Goal: Information Seeking & Learning: Check status

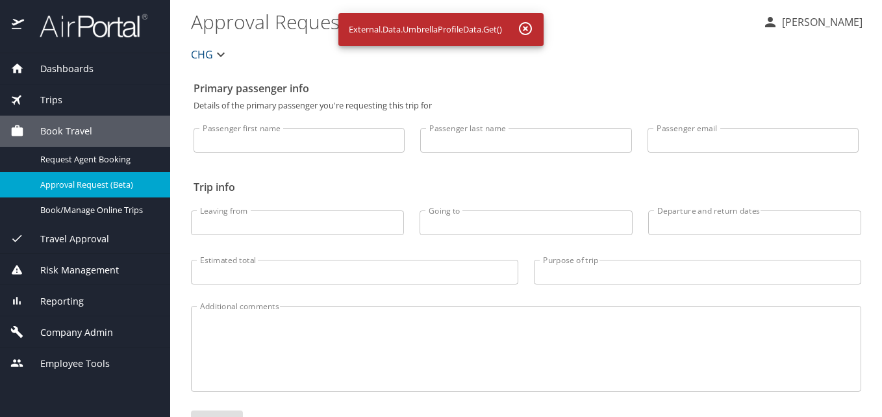
click at [114, 77] on div "Dashboards" at bounding box center [85, 68] width 170 height 31
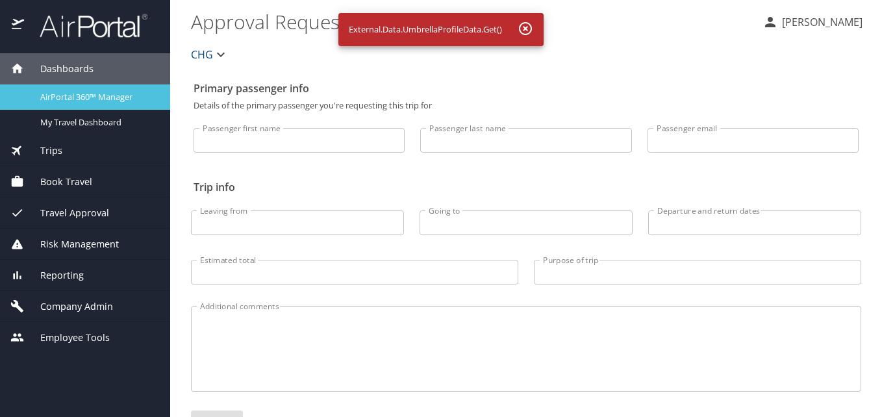
click at [86, 97] on span "AirPortal 360™ Manager" at bounding box center [97, 97] width 114 height 12
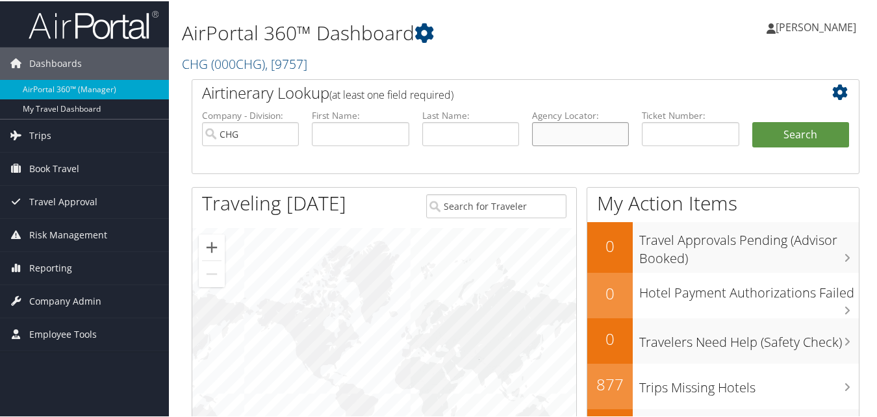
click at [596, 136] on input "text" at bounding box center [580, 133] width 97 height 24
paste input "WHXCQ"
drag, startPoint x: 594, startPoint y: 135, endPoint x: 536, endPoint y: 99, distance: 67.7
click at [352, 99] on div "Airtinerary Lookup (at least one field required) Company - Division: CHG First …" at bounding box center [526, 125] width 668 height 95
paste input "A"
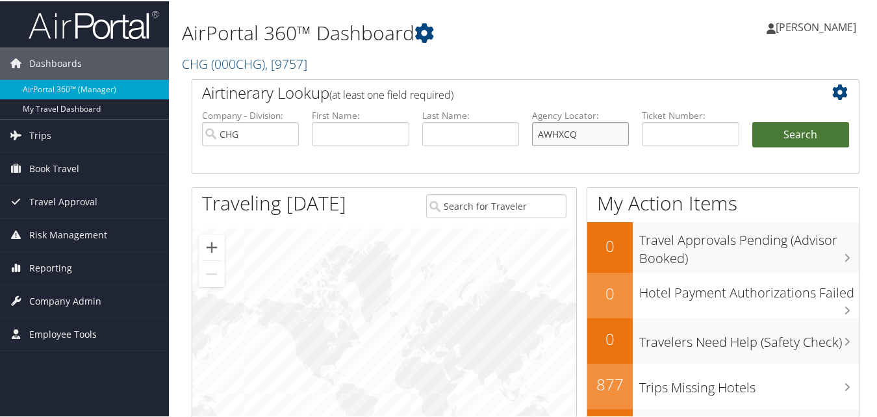
type input "AWHXCQ"
click at [763, 121] on button "Search" at bounding box center [800, 134] width 97 height 26
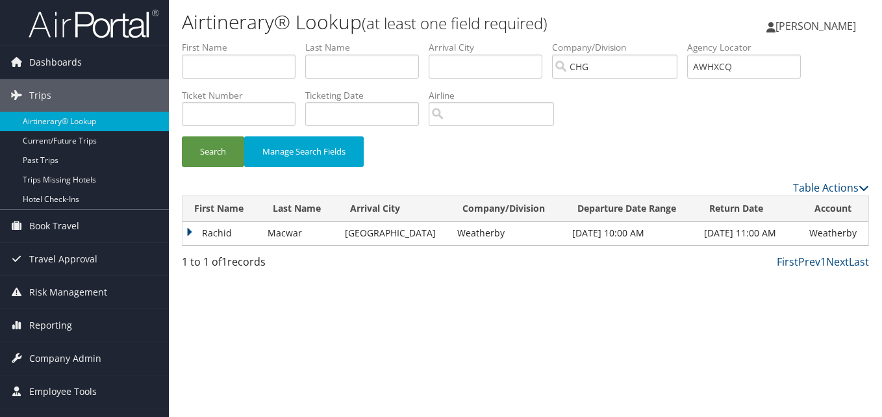
click at [221, 235] on td "Rachid" at bounding box center [221, 232] width 79 height 23
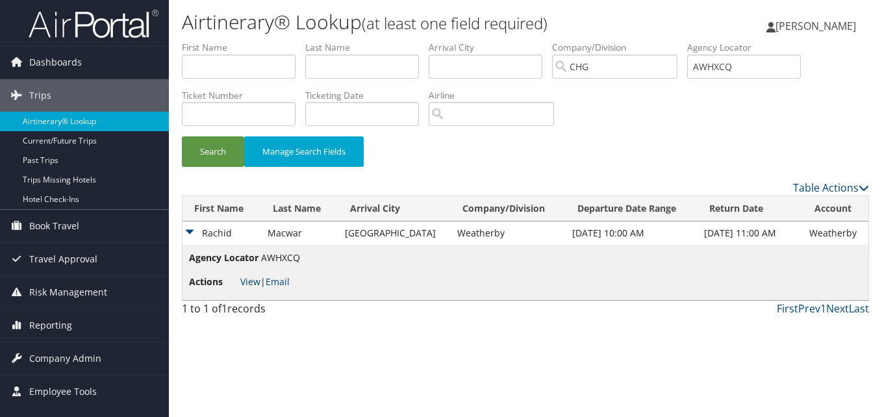
click at [257, 285] on link "View" at bounding box center [250, 281] width 20 height 12
drag, startPoint x: 740, startPoint y: 69, endPoint x: 686, endPoint y: 69, distance: 53.9
click at [686, 41] on ul "First Name Last Name Departure City Arrival City Company/Division CHG Airport/C…" at bounding box center [525, 41] width 687 height 0
paste input "LEAHUO"
click at [220, 143] on button "Search" at bounding box center [213, 151] width 62 height 31
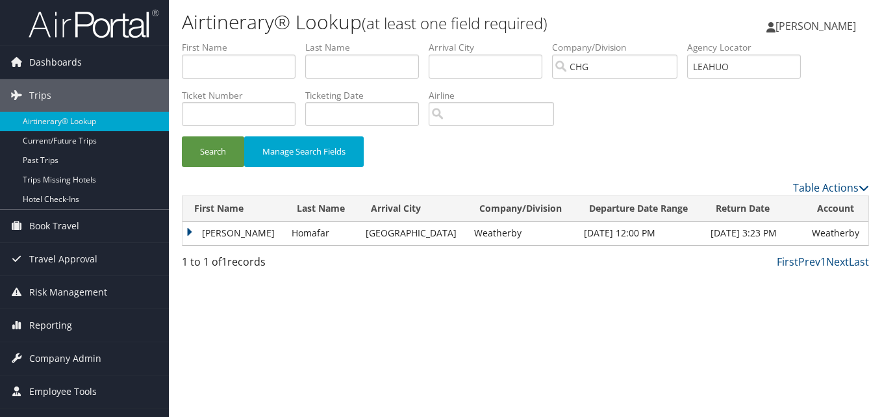
click at [212, 236] on td "Mona" at bounding box center [233, 232] width 103 height 23
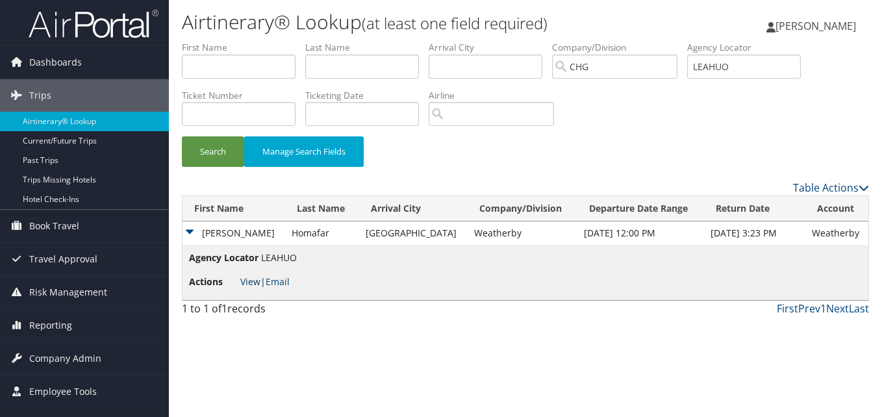
click at [254, 278] on link "View" at bounding box center [250, 281] width 20 height 12
drag, startPoint x: 766, startPoint y: 69, endPoint x: 638, endPoint y: 45, distance: 130.3
click at [638, 41] on ul "First Name Last Name Departure City Arrival City Company/Division CHG Airport/C…" at bounding box center [525, 41] width 687 height 0
paste input "IUOAIA"
click at [721, 72] on input "IUOAIA" at bounding box center [744, 67] width 114 height 24
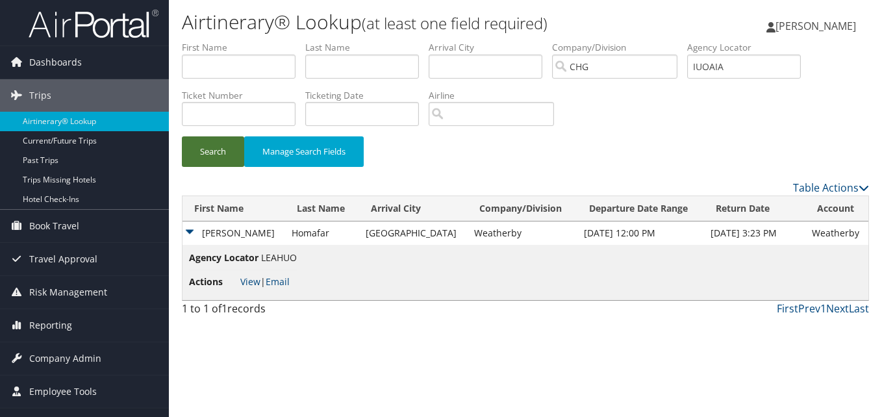
click at [236, 136] on button "Search" at bounding box center [213, 151] width 62 height 31
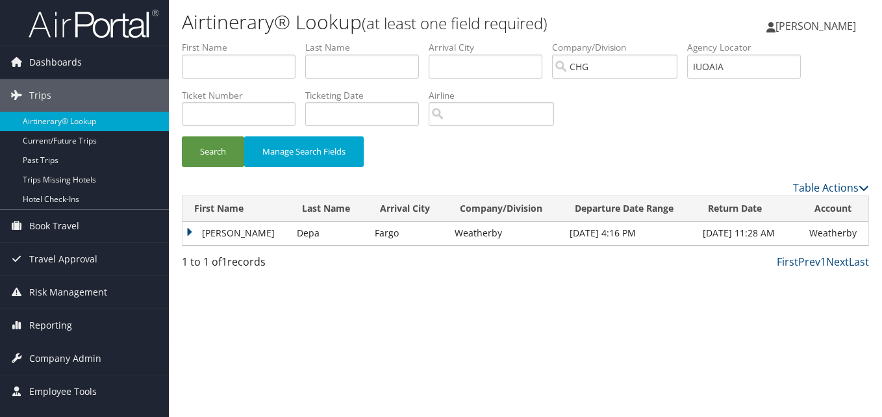
click at [219, 229] on td "Michelle" at bounding box center [236, 232] width 108 height 23
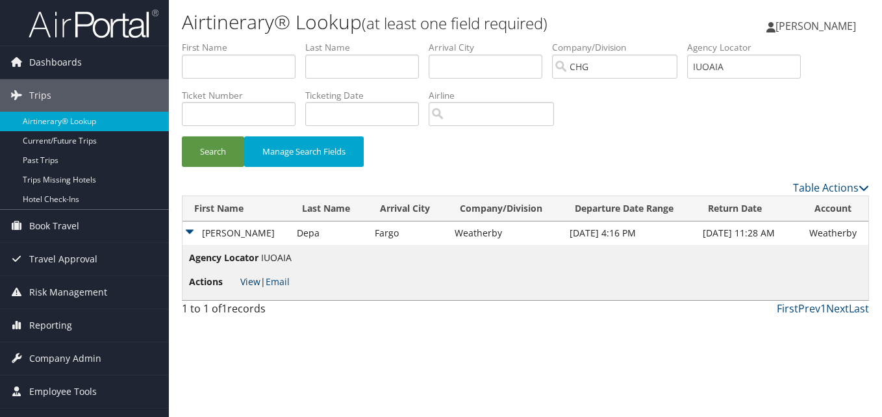
click at [253, 283] on link "View" at bounding box center [250, 281] width 20 height 12
drag, startPoint x: 733, startPoint y: 69, endPoint x: 617, endPoint y: 55, distance: 116.5
click at [617, 41] on ul "First Name Last Name Departure City Arrival City Company/Division CHG Airport/C…" at bounding box center [525, 41] width 687 height 0
paste input "YUTRAS"
type input "YUTRAS"
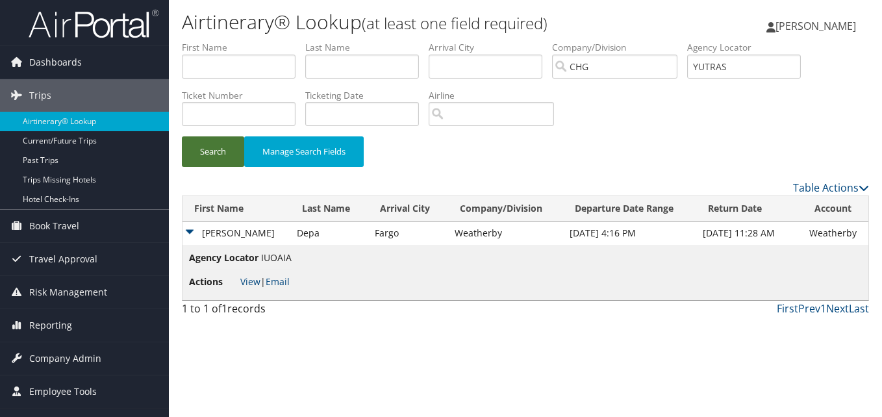
click at [190, 143] on button "Search" at bounding box center [213, 151] width 62 height 31
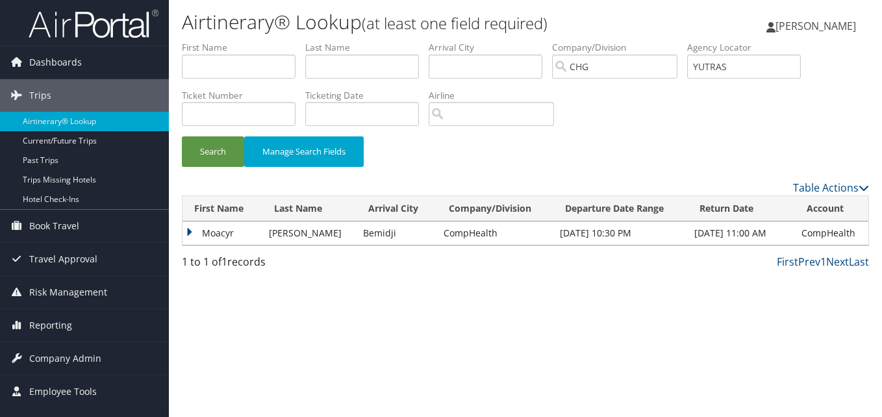
click at [212, 235] on td "Moacyr" at bounding box center [222, 232] width 80 height 23
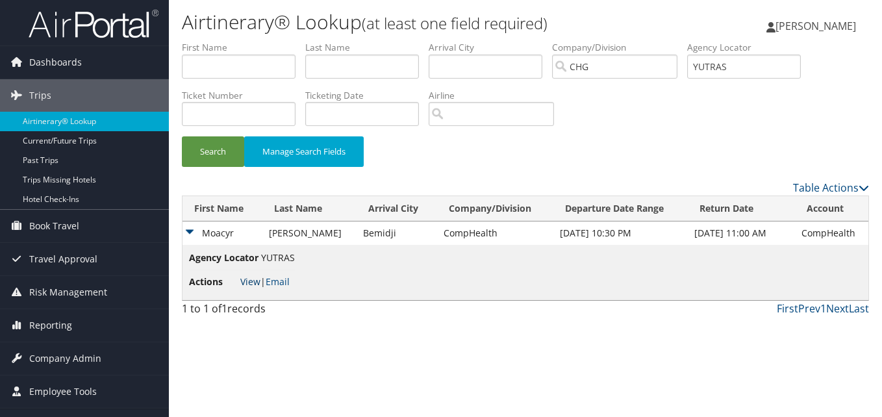
click at [244, 285] on link "View" at bounding box center [250, 281] width 20 height 12
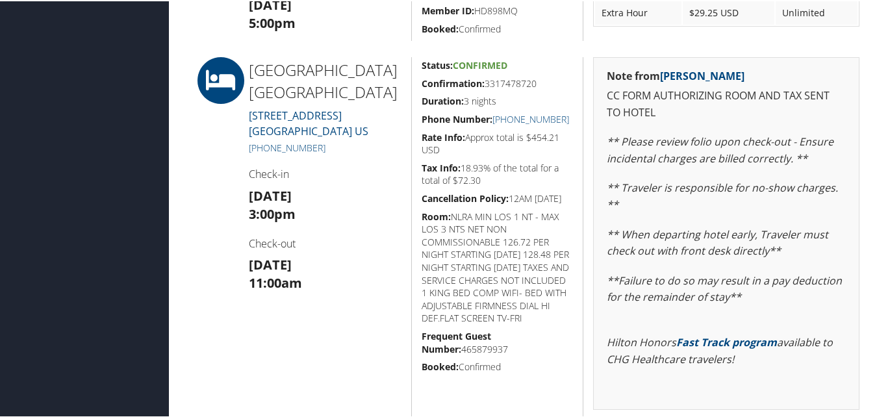
scroll to position [585, 0]
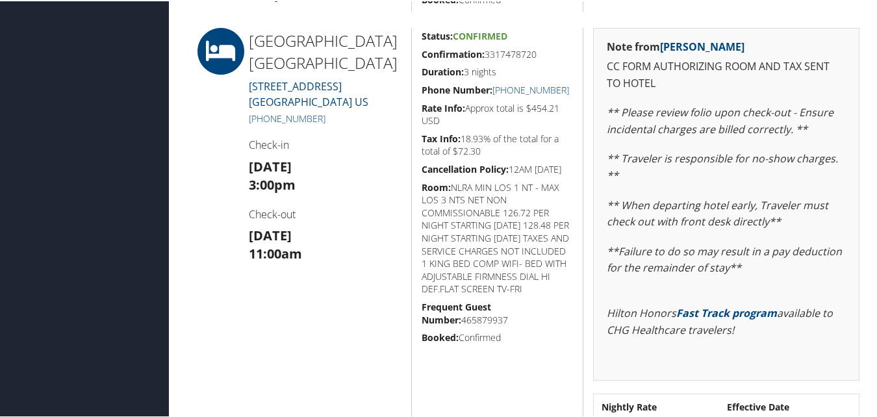
click at [225, 304] on div at bounding box center [210, 254] width 57 height 455
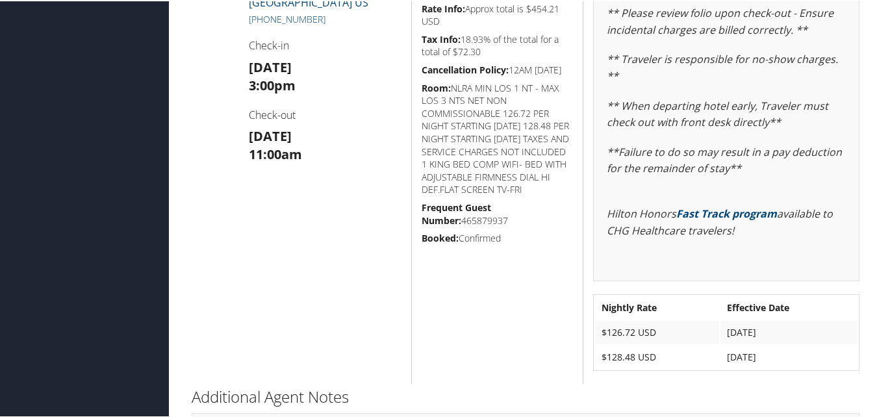
scroll to position [649, 0]
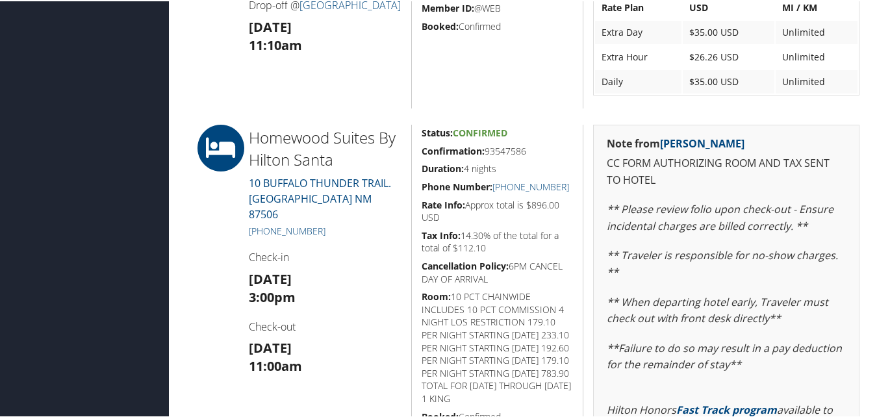
scroll to position [779, 0]
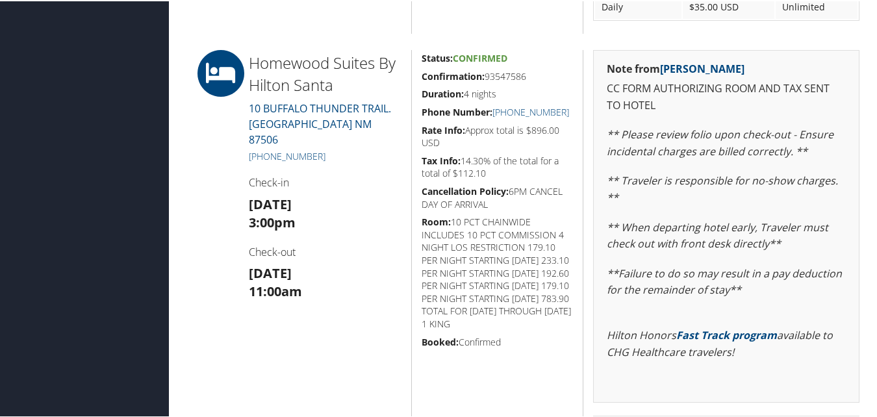
click at [351, 336] on div "Homewood Suites By Hilton Santa 10 BUFFALO THUNDER TRAIL. SANTA FE NM 87506 +1 …" at bounding box center [325, 301] width 172 height 505
click at [264, 328] on div "Homewood Suites By Hilton Santa 10 BUFFALO THUNDER TRAIL. SANTA FE NM 87506 +1 …" at bounding box center [325, 301] width 172 height 505
click at [335, 334] on div "Homewood Suites By Hilton Santa 10 BUFFALO THUNDER TRAIL. SANTA FE NM 87506 +1 …" at bounding box center [325, 301] width 172 height 505
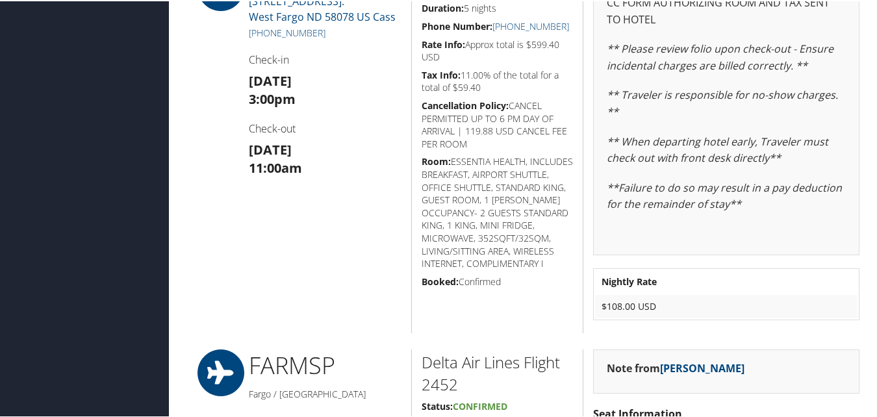
scroll to position [1104, 0]
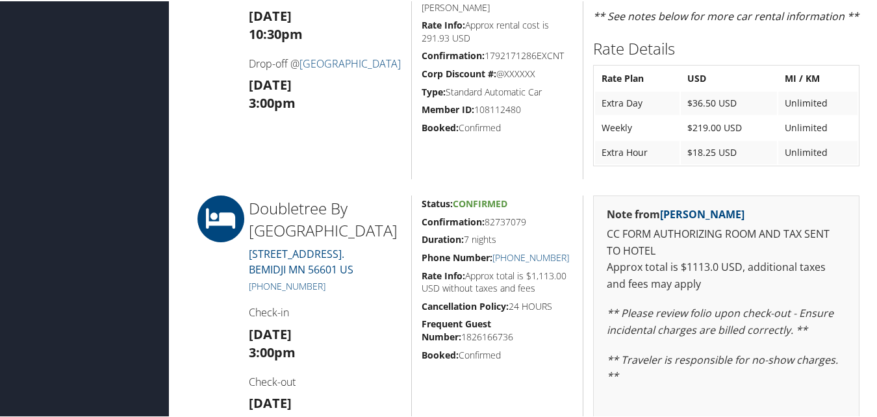
scroll to position [455, 0]
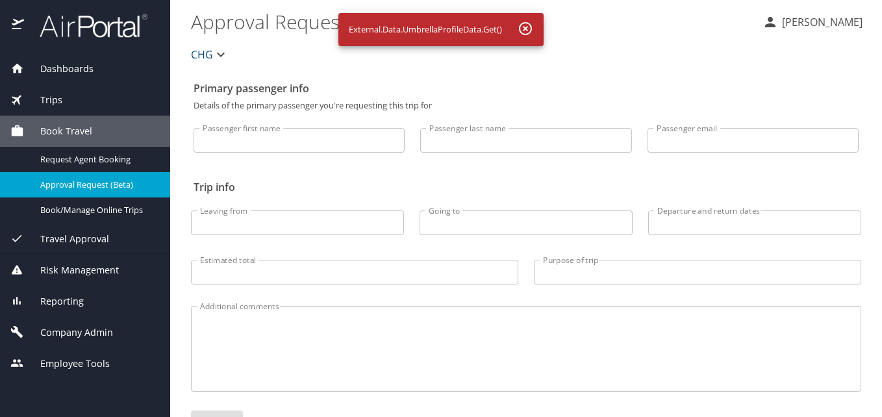
click at [125, 60] on div "Dashboards" at bounding box center [85, 68] width 170 height 31
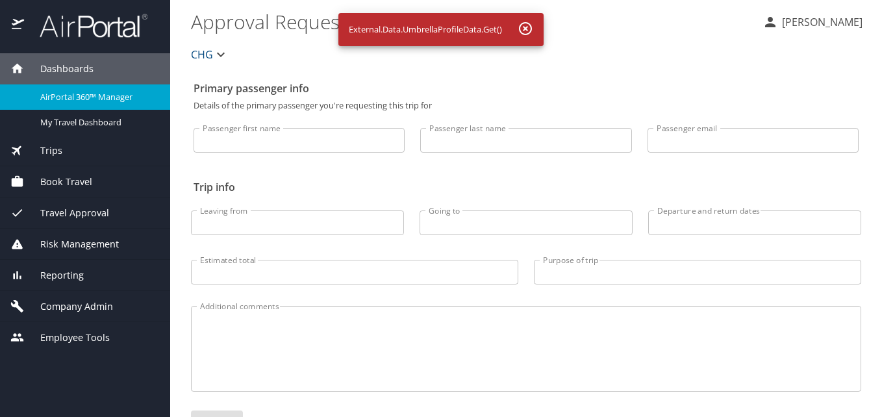
click at [70, 92] on span "AirPortal 360™ Manager" at bounding box center [97, 97] width 114 height 12
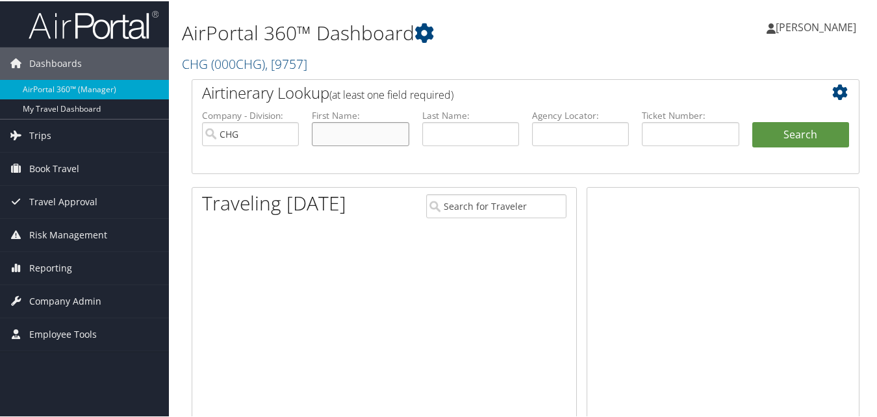
drag, startPoint x: 0, startPoint y: 0, endPoint x: 341, endPoint y: 133, distance: 366.0
click at [341, 133] on input "text" at bounding box center [360, 133] width 97 height 24
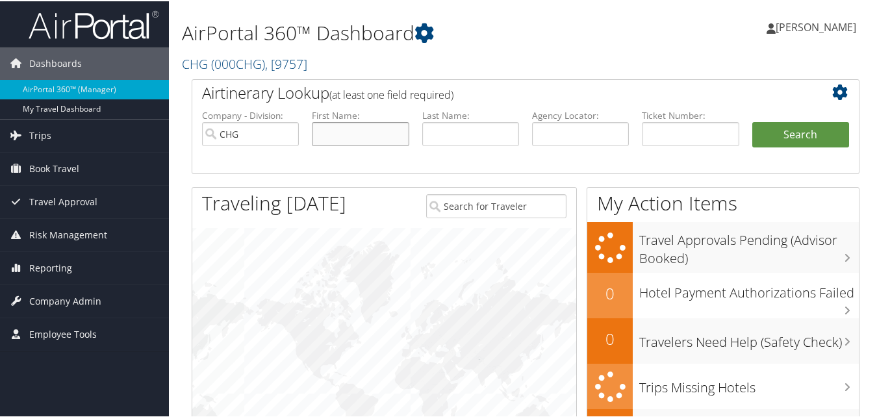
paste input "Patricia Kloser"
drag, startPoint x: 352, startPoint y: 136, endPoint x: 277, endPoint y: 142, distance: 75.6
click at [277, 142] on ul "Company - Division: CHG First Name: Patricia Kloser Last Name: Agency Locator: …" at bounding box center [525, 140] width 660 height 65
type input "[PERSON_NAME]"
click at [518, 133] on li "Last Name:" at bounding box center [471, 138] width 110 height 60
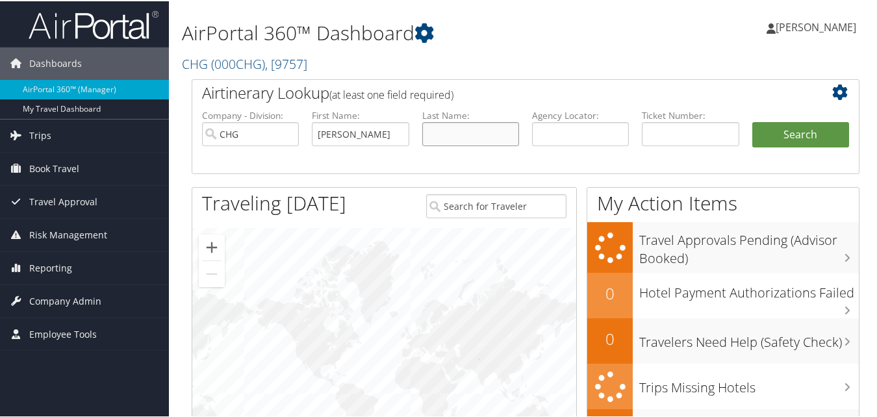
click at [476, 132] on input "text" at bounding box center [470, 133] width 97 height 24
paste input "[PERSON_NAME]"
type input "[PERSON_NAME]"
drag, startPoint x: 368, startPoint y: 136, endPoint x: 360, endPoint y: 138, distance: 8.2
click at [367, 136] on input "[PERSON_NAME]" at bounding box center [360, 133] width 97 height 24
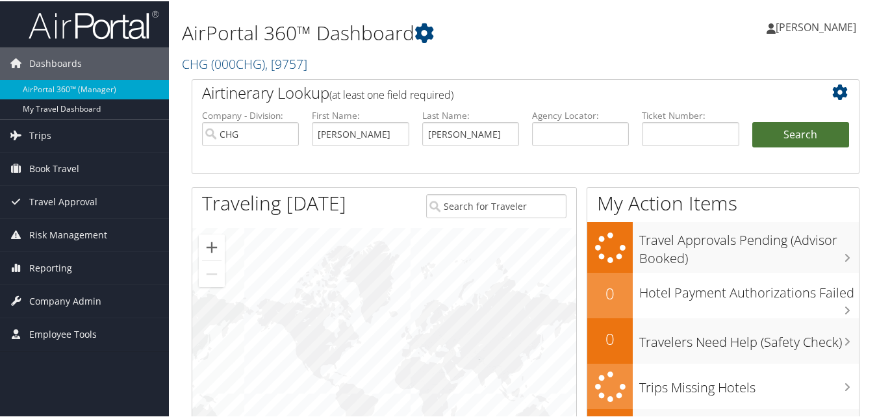
click at [769, 131] on button "Search" at bounding box center [800, 134] width 97 height 26
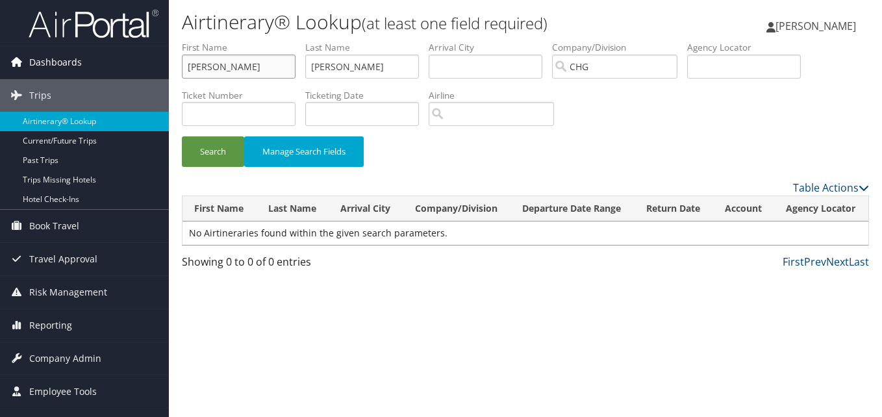
drag, startPoint x: 229, startPoint y: 64, endPoint x: 129, endPoint y: 64, distance: 99.4
click at [129, 64] on div "Dashboards AirPortal 360™ (Manager) My Travel Dashboard Trips Airtinerary® Look…" at bounding box center [441, 208] width 882 height 417
click at [355, 64] on input "Patricia" at bounding box center [362, 67] width 114 height 24
paste input "Kloser"
drag, startPoint x: 346, startPoint y: 69, endPoint x: 254, endPoint y: 72, distance: 92.3
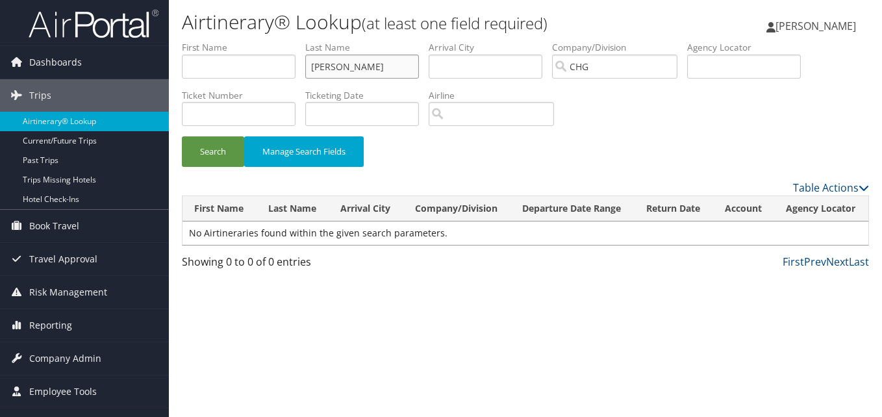
click at [254, 41] on ul "First Name Last Name Patricia Kloser Departure City Arrival City Company/Divisi…" at bounding box center [525, 41] width 687 height 0
type input "Kloser"
click at [266, 61] on input "text" at bounding box center [239, 67] width 114 height 24
paste input "Patricia"
type input "Patricia"
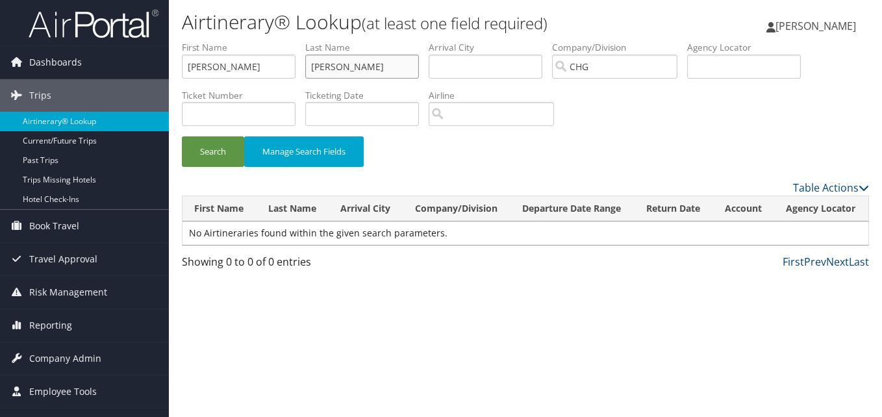
click at [365, 64] on input "Kloser" at bounding box center [362, 67] width 114 height 24
click at [313, 68] on input "Kloser" at bounding box center [362, 67] width 114 height 24
click at [187, 71] on input "Patricia" at bounding box center [239, 67] width 114 height 24
click at [208, 147] on button "Search" at bounding box center [213, 151] width 62 height 31
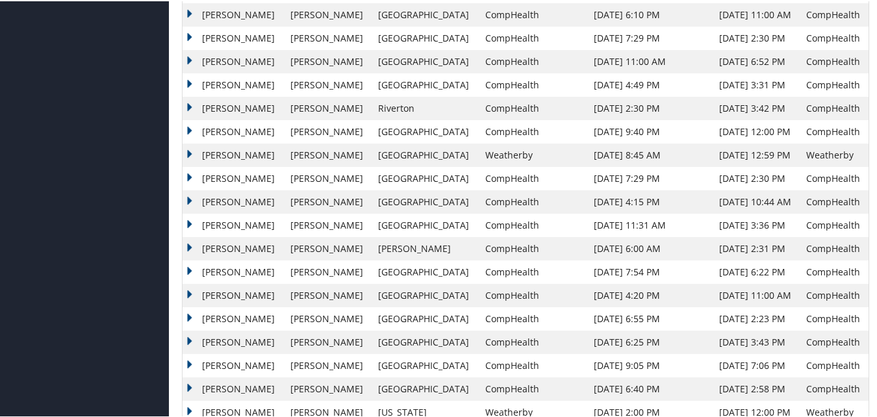
scroll to position [779, 0]
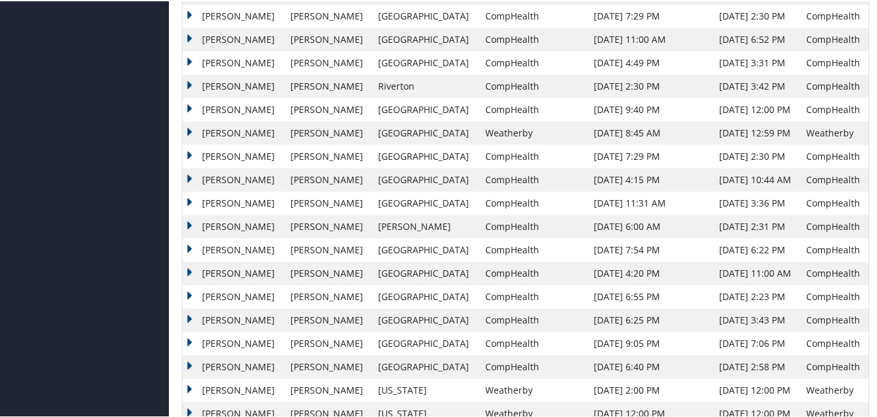
click at [207, 294] on td "Patricia" at bounding box center [232, 295] width 101 height 23
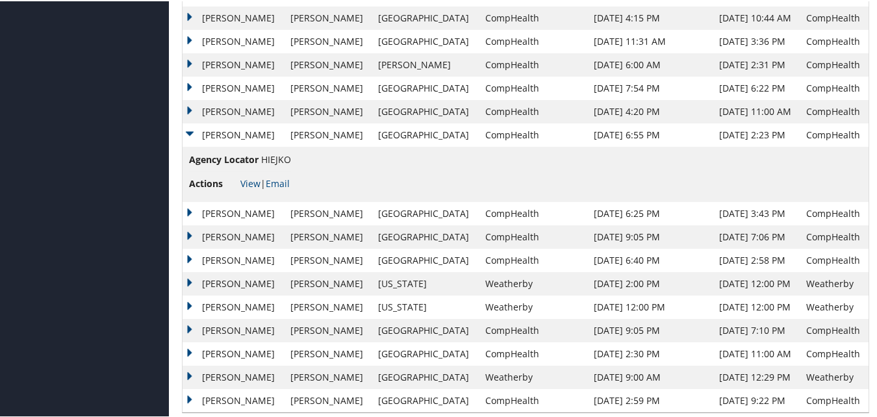
scroll to position [958, 0]
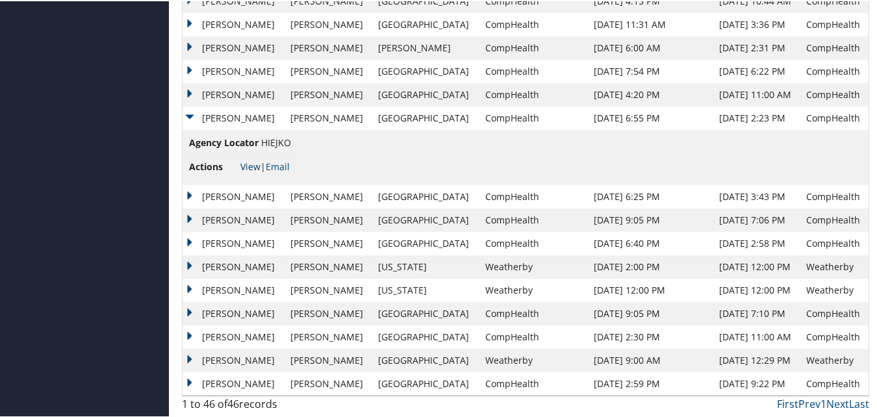
click at [250, 168] on link "View" at bounding box center [250, 165] width 20 height 12
click at [220, 360] on td "Patricia" at bounding box center [232, 358] width 101 height 23
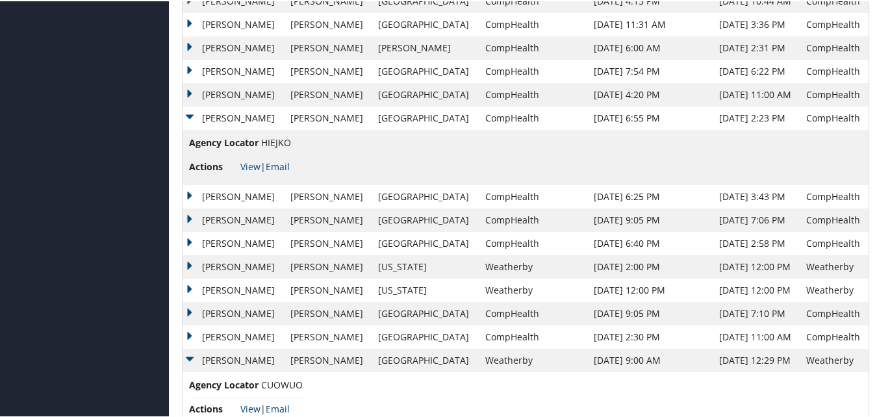
scroll to position [1013, 0]
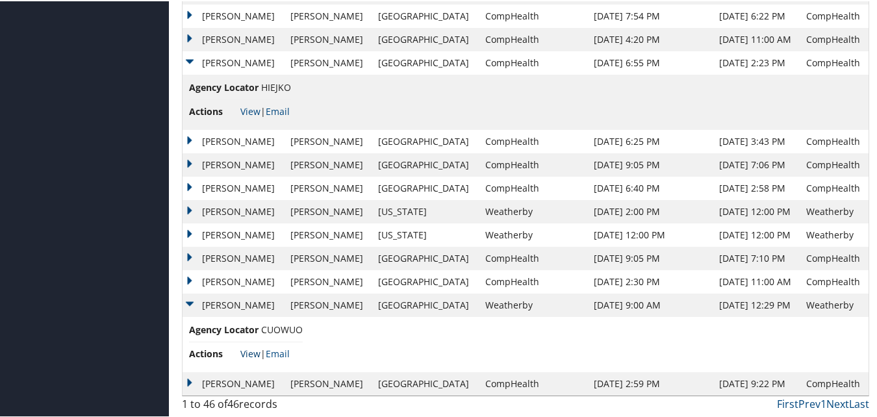
click at [251, 348] on link "View" at bounding box center [250, 352] width 20 height 12
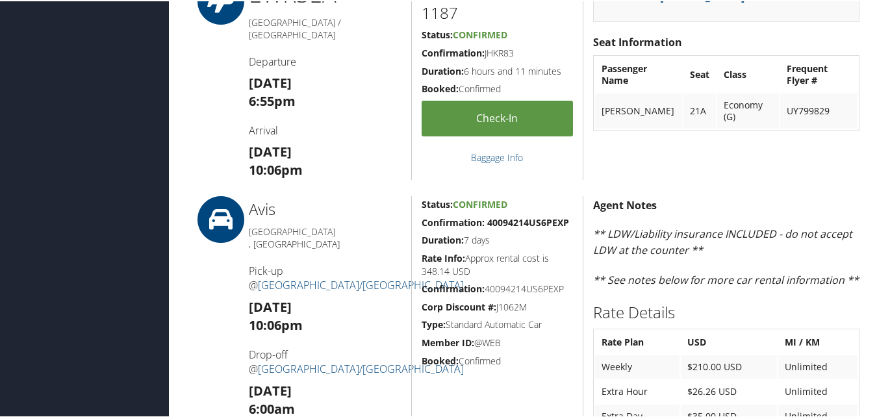
scroll to position [714, 0]
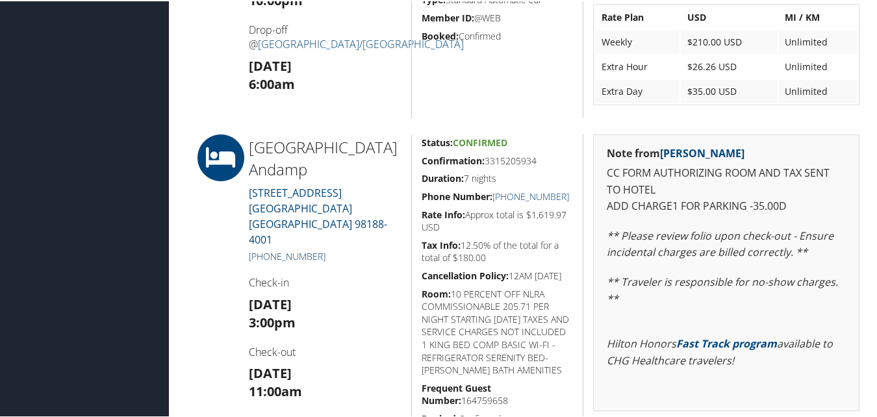
drag, startPoint x: 352, startPoint y: 223, endPoint x: 262, endPoint y: 226, distance: 90.3
click at [262, 249] on h5 "[PHONE_NUMBER]" at bounding box center [325, 255] width 153 height 13
copy link "[PHONE_NUMBER]"
click at [351, 162] on h2 "[GEOGRAPHIC_DATA] Andamp" at bounding box center [325, 157] width 153 height 44
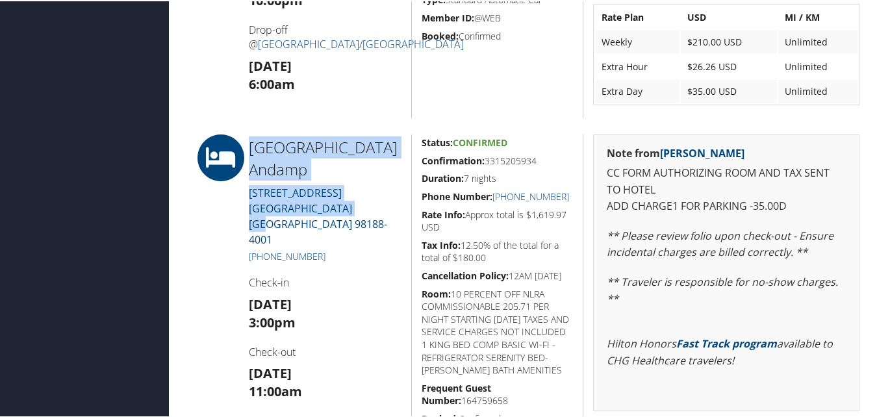
drag, startPoint x: 380, startPoint y: 212, endPoint x: 240, endPoint y: 128, distance: 162.8
click at [240, 128] on div "86279502 [GEOGRAPHIC_DATA], [GEOGRAPHIC_DATA] [GEOGRAPHIC_DATA], [GEOGRAPHIC_DA…" at bounding box center [525, 415] width 687 height 2176
copy div "[GEOGRAPHIC_DATA] [STREET_ADDRESS]"
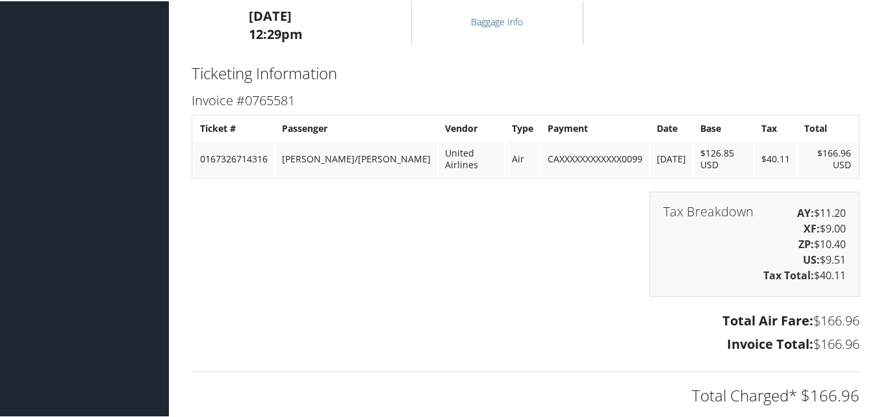
scroll to position [1689, 0]
